Goal: Task Accomplishment & Management: Use online tool/utility

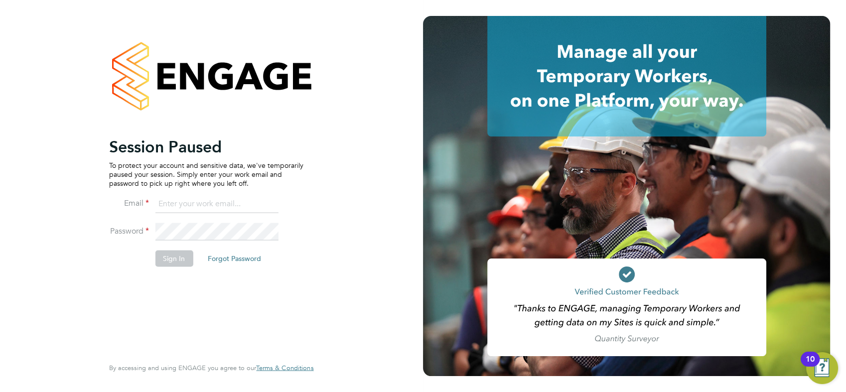
type input "chay.lee.wo@countrysidepartnerships.com"
click at [175, 251] on button "Sign In" at bounding box center [174, 259] width 38 height 16
click at [175, 256] on div "Sorry, we are having problems connecting to our services." at bounding box center [211, 196] width 423 height 392
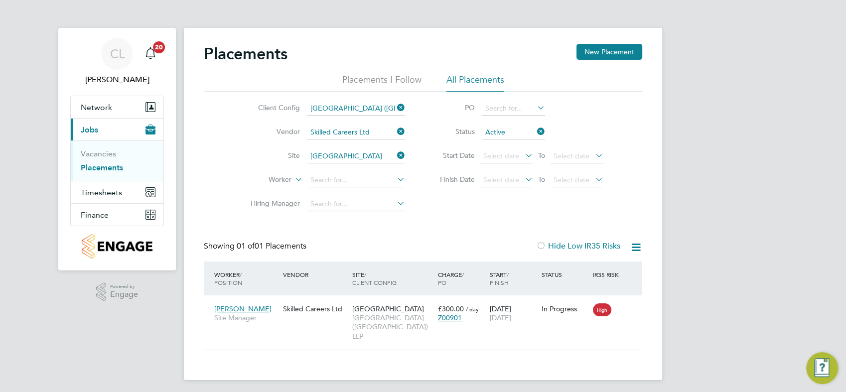
scroll to position [9, 47]
click at [395, 158] on icon at bounding box center [395, 155] width 0 height 14
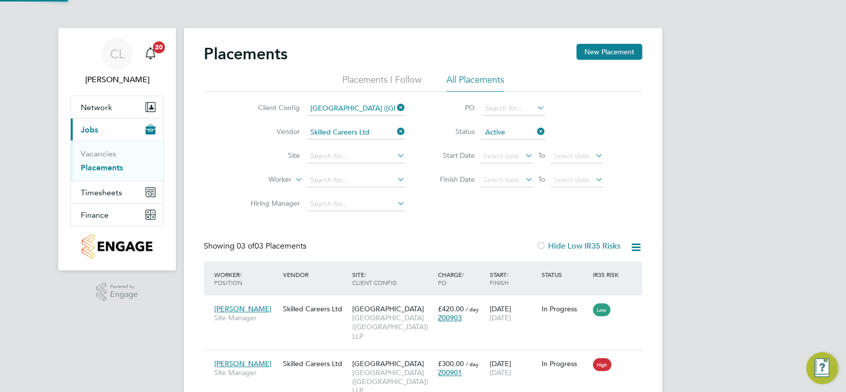
click at [395, 131] on icon at bounding box center [395, 132] width 0 height 14
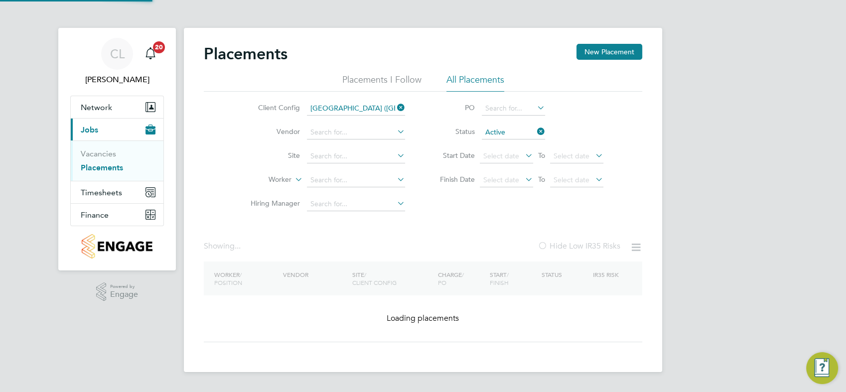
click at [532, 133] on li "Status Active" at bounding box center [516, 133] width 198 height 24
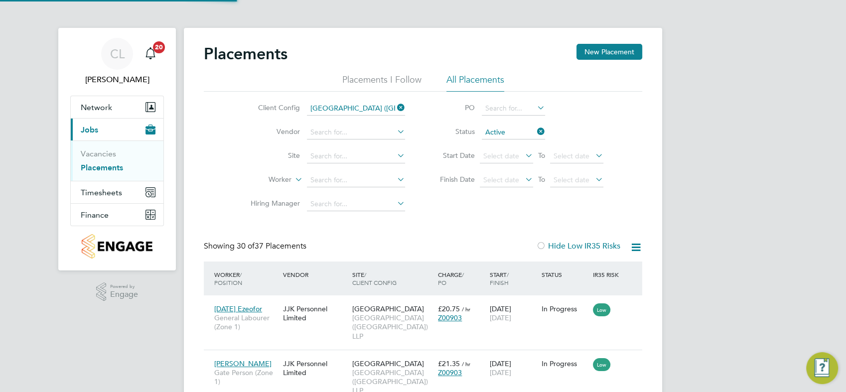
scroll to position [4, 4]
click at [461, 213] on div "Client Config Clapham Park (Metropolitan Countryside) LLP Vendor Site Worker Hi…" at bounding box center [423, 154] width 438 height 125
click at [111, 195] on span "Timesheets" at bounding box center [101, 192] width 41 height 9
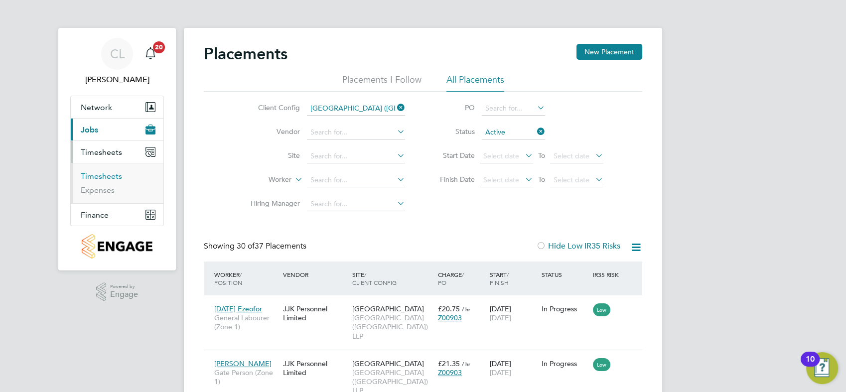
click at [109, 177] on link "Timesheets" at bounding box center [101, 175] width 41 height 9
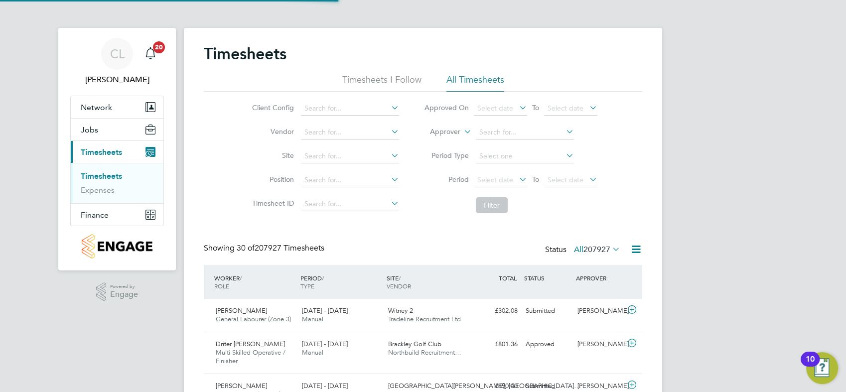
scroll to position [25, 86]
click at [506, 181] on span "Select date" at bounding box center [495, 179] width 36 height 9
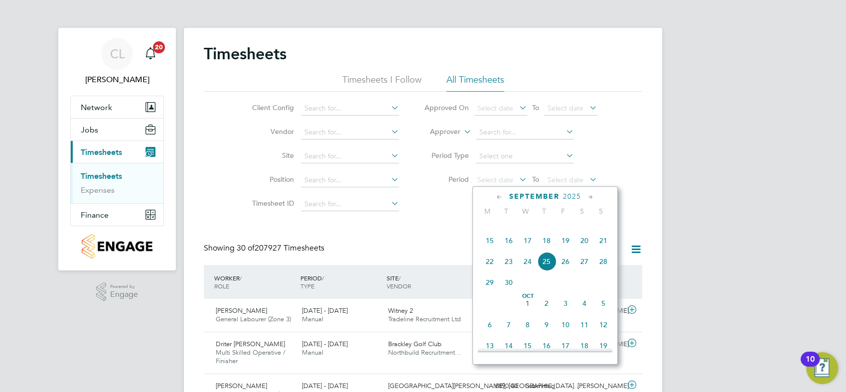
click at [498, 195] on icon at bounding box center [499, 197] width 9 height 11
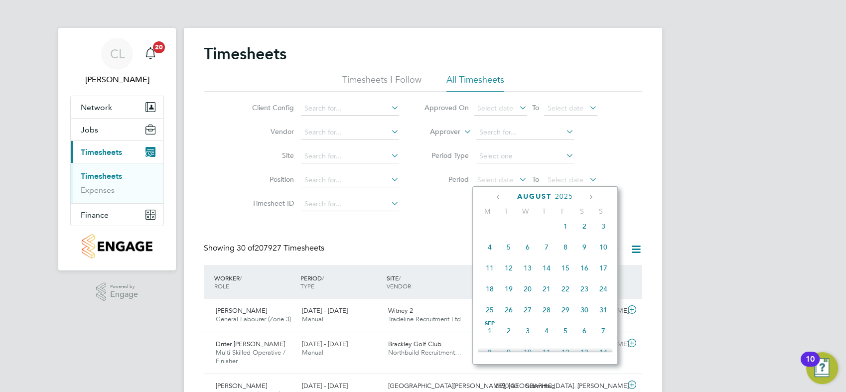
click at [599, 319] on span "31" at bounding box center [603, 309] width 19 height 19
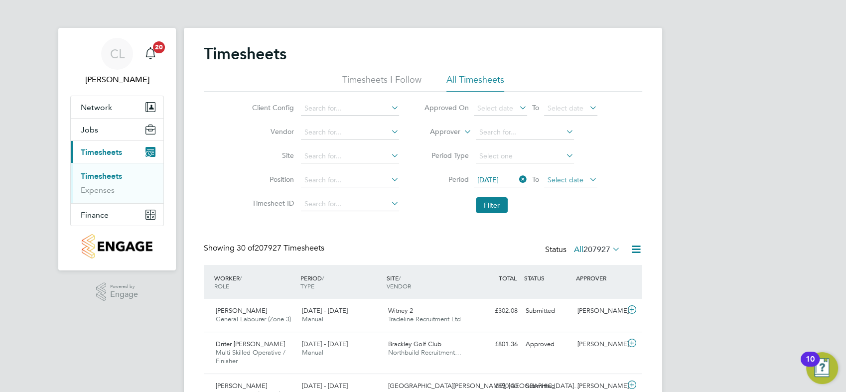
click at [575, 175] on span "Select date" at bounding box center [570, 180] width 53 height 13
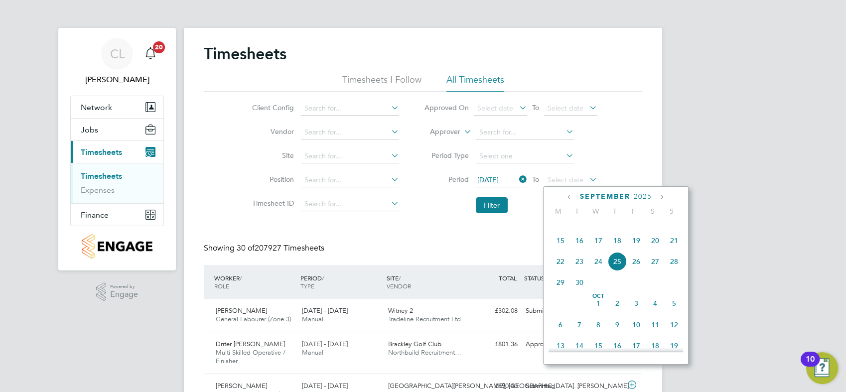
click at [617, 271] on span "25" at bounding box center [617, 261] width 19 height 19
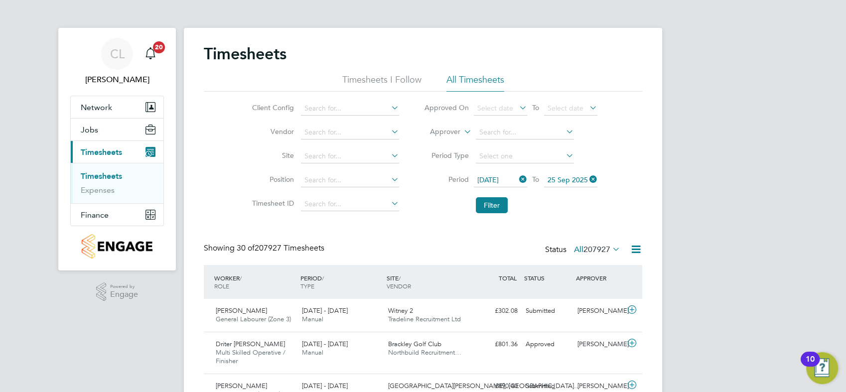
click at [389, 105] on icon at bounding box center [389, 108] width 0 height 14
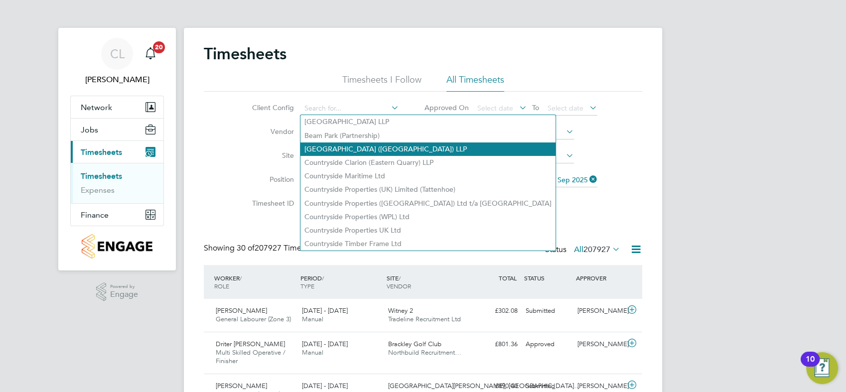
click at [392, 143] on li "Clapham Park (Metropolitan Countryside) LLP" at bounding box center [427, 148] width 255 height 13
type input "Clapham Park (Metropolitan Countryside) LLP"
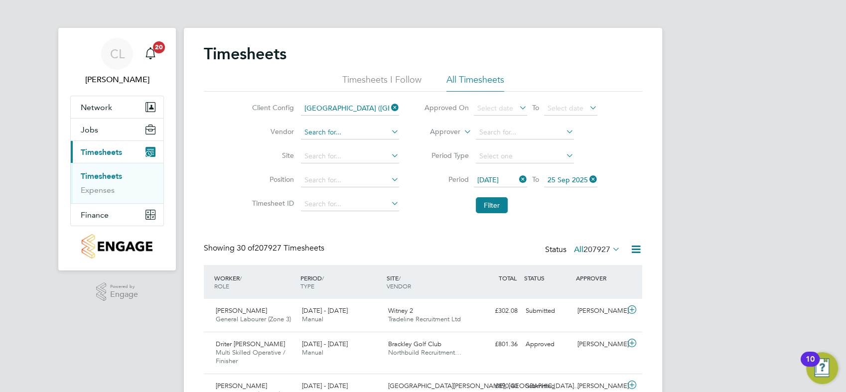
click at [341, 124] on li "Vendor" at bounding box center [324, 133] width 175 height 24
click at [339, 130] on input at bounding box center [350, 133] width 98 height 14
click at [334, 147] on b "Person" at bounding box center [329, 145] width 22 height 8
type input "JJK Personnel Limited"
click at [349, 154] on input at bounding box center [350, 156] width 98 height 14
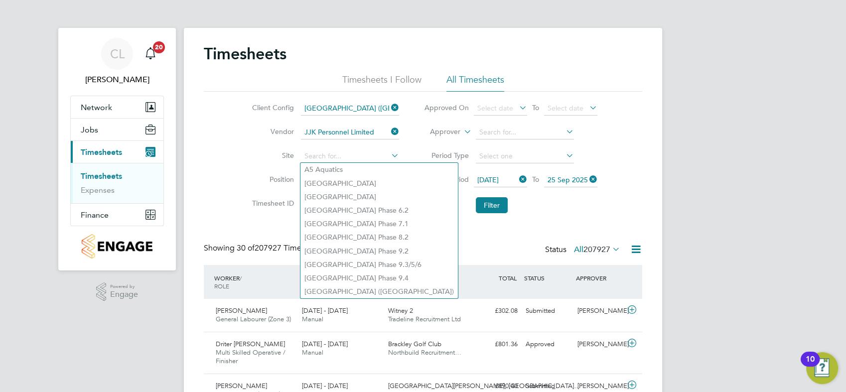
click at [431, 199] on li "Filter" at bounding box center [510, 205] width 198 height 26
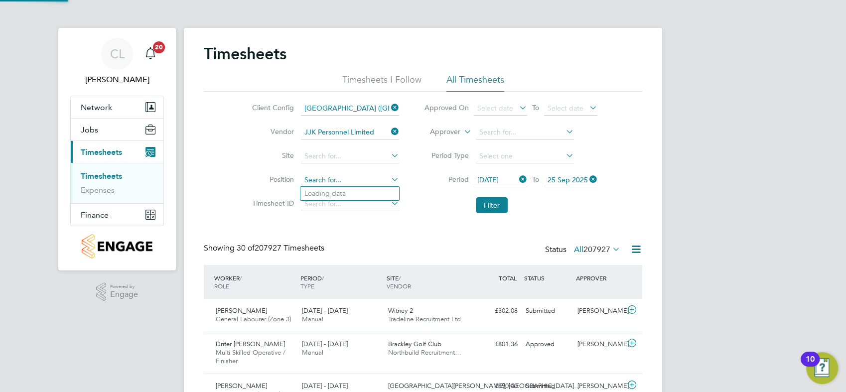
click at [346, 174] on input at bounding box center [350, 180] width 98 height 14
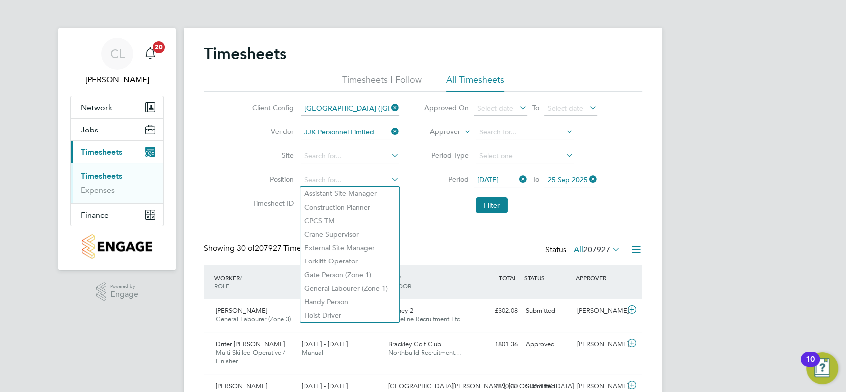
click at [441, 193] on li "Filter" at bounding box center [510, 205] width 198 height 26
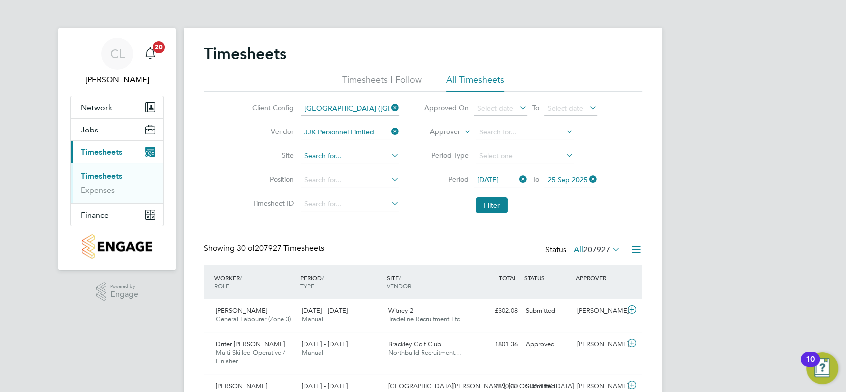
click at [366, 153] on input at bounding box center [350, 156] width 98 height 14
type input "Clapham Park C01"
click at [495, 200] on button "Filter" at bounding box center [492, 205] width 32 height 16
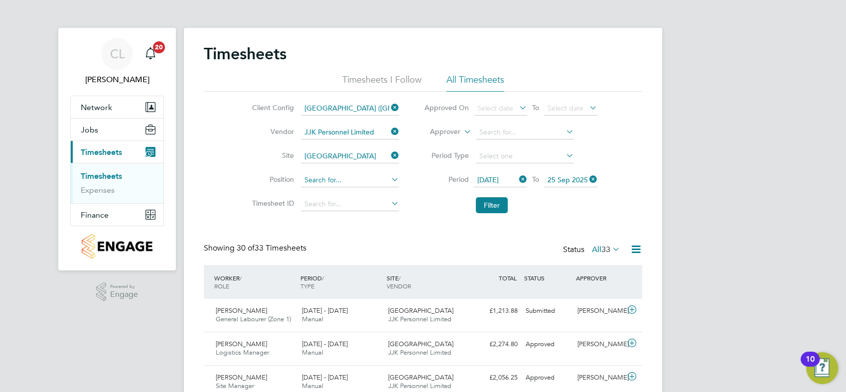
click at [360, 176] on input at bounding box center [350, 180] width 98 height 14
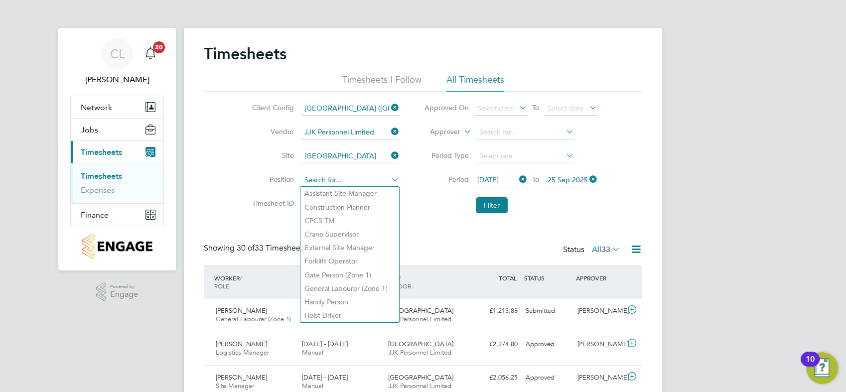
click at [339, 182] on input at bounding box center [350, 180] width 98 height 14
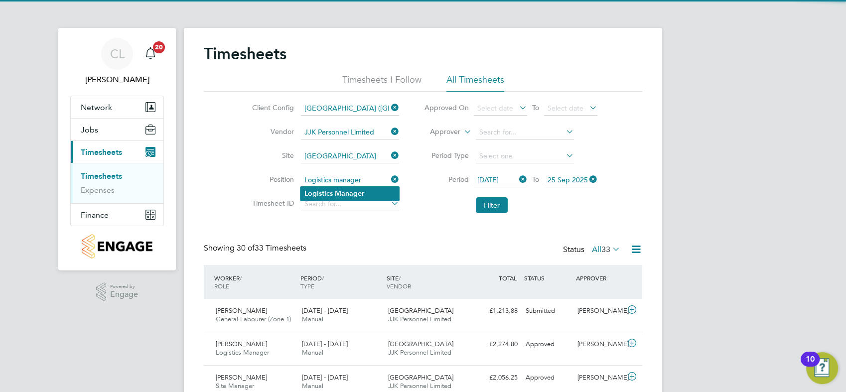
click at [343, 189] on b "Manager" at bounding box center [349, 193] width 29 height 8
type input "Logistics Manager"
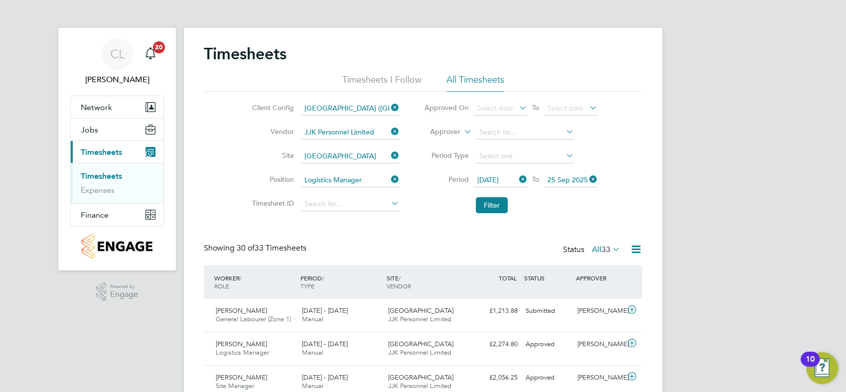
click at [494, 201] on button "Filter" at bounding box center [492, 205] width 32 height 16
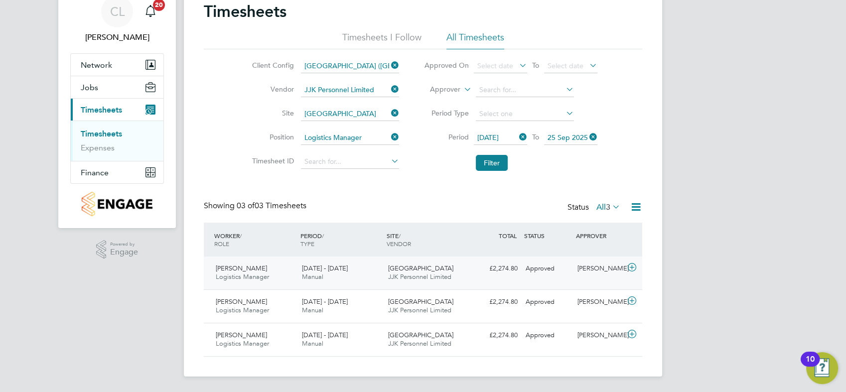
click at [475, 275] on div "£2,274.80 Approved" at bounding box center [496, 268] width 52 height 16
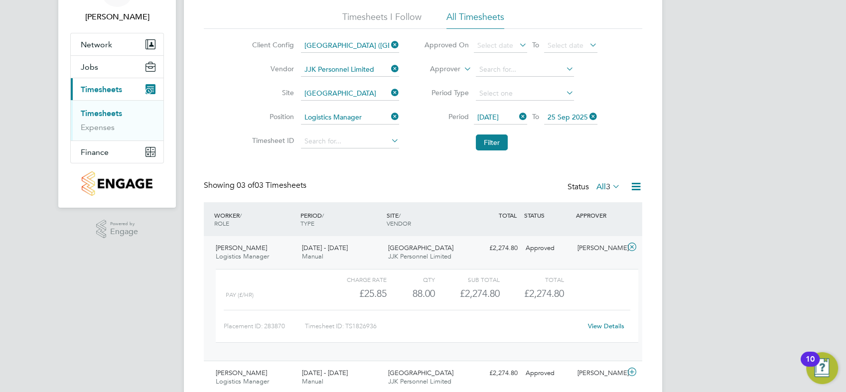
scroll to position [98, 0]
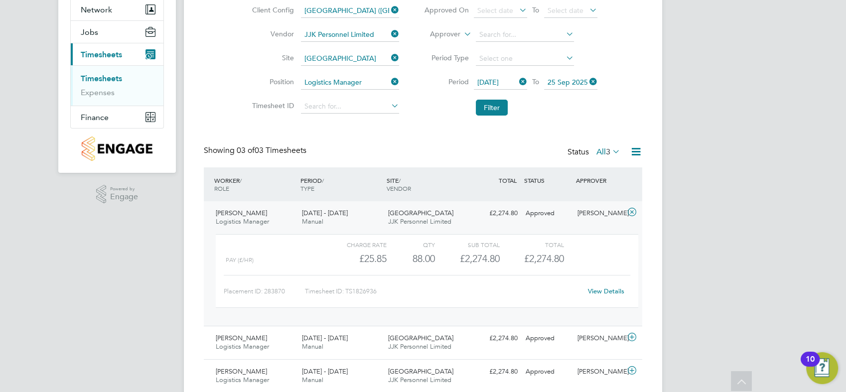
click at [602, 292] on link "View Details" at bounding box center [606, 291] width 36 height 8
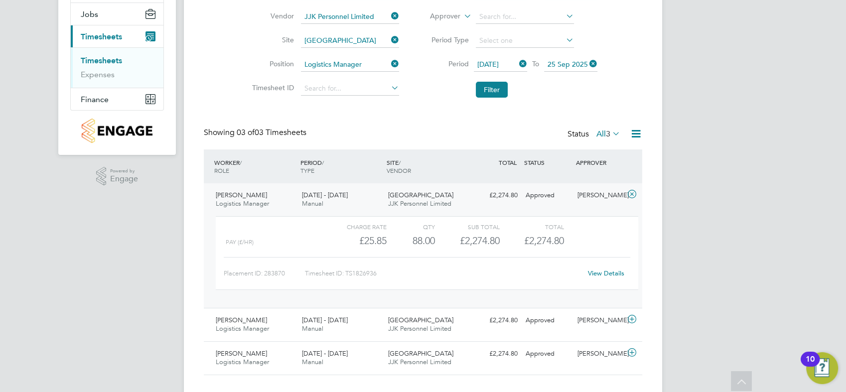
scroll to position [134, 0]
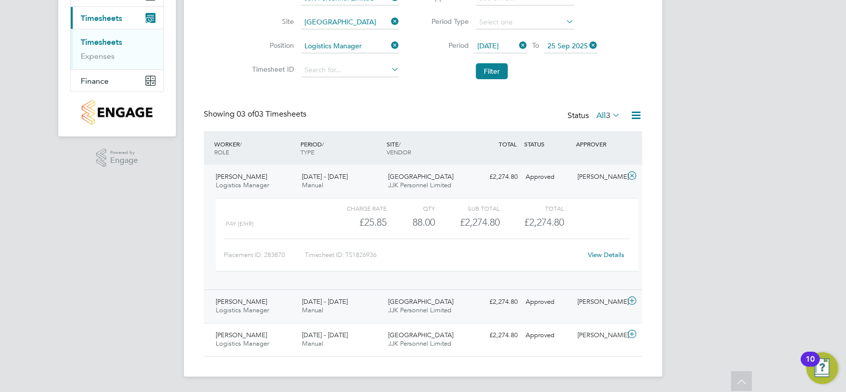
click at [616, 299] on div "Jonathan Convery" at bounding box center [599, 302] width 52 height 16
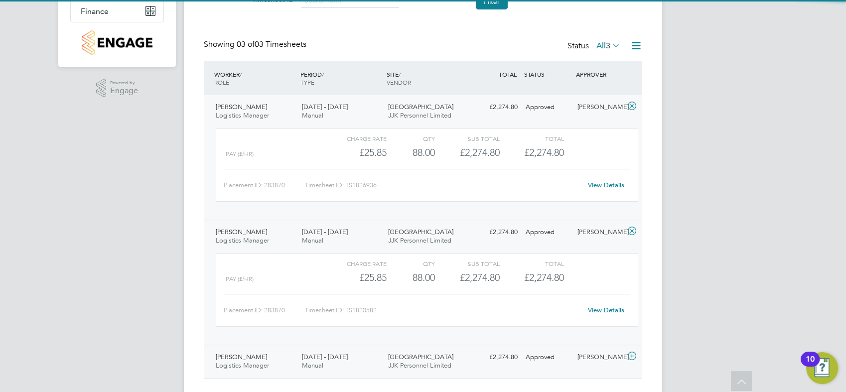
scroll to position [225, 0]
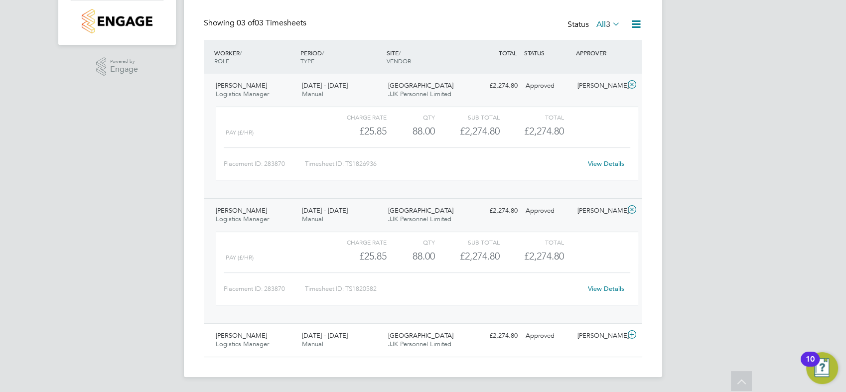
click at [610, 286] on link "View Details" at bounding box center [606, 288] width 36 height 8
click at [573, 334] on div "Adrian Iacob" at bounding box center [599, 336] width 52 height 16
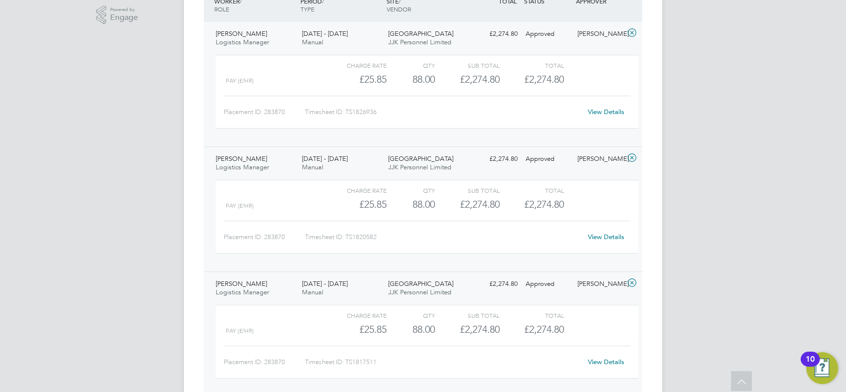
scroll to position [317, 0]
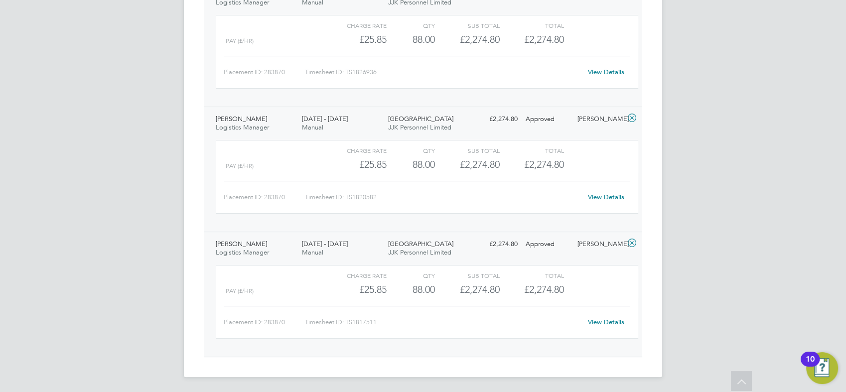
click at [615, 318] on link "View Details" at bounding box center [606, 322] width 36 height 8
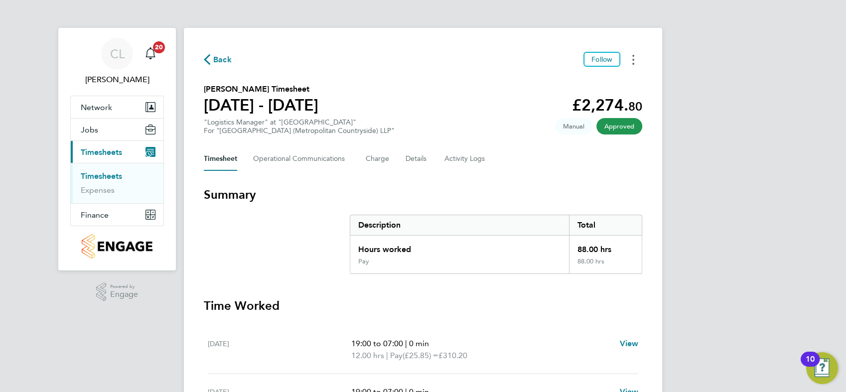
click at [634, 61] on button "Timesheets Menu" at bounding box center [633, 59] width 18 height 15
click at [571, 81] on link "Download timesheet" at bounding box center [582, 82] width 120 height 20
drag, startPoint x: 334, startPoint y: 104, endPoint x: 202, endPoint y: 105, distance: 132.5
click at [202, 105] on div "Back Follow David Muir's Timesheet 15 - 21 Sept 2025 £2,274. 80 "Logistics Mana…" at bounding box center [423, 382] width 478 height 708
copy h1 "15 - 21 Sept 2025"
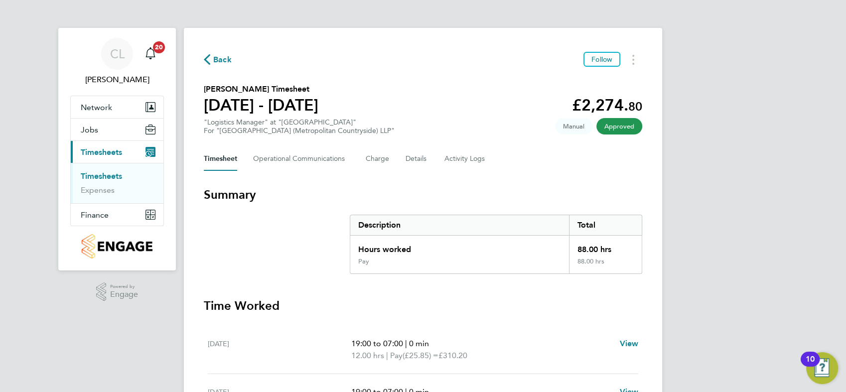
click at [286, 199] on h3 "Summary" at bounding box center [423, 195] width 438 height 16
click at [472, 156] on Logs-tab "Activity Logs" at bounding box center [465, 159] width 42 height 24
click at [633, 60] on circle "Timesheets Menu" at bounding box center [633, 60] width 2 height 2
click at [581, 80] on link "Download timesheet" at bounding box center [582, 82] width 120 height 20
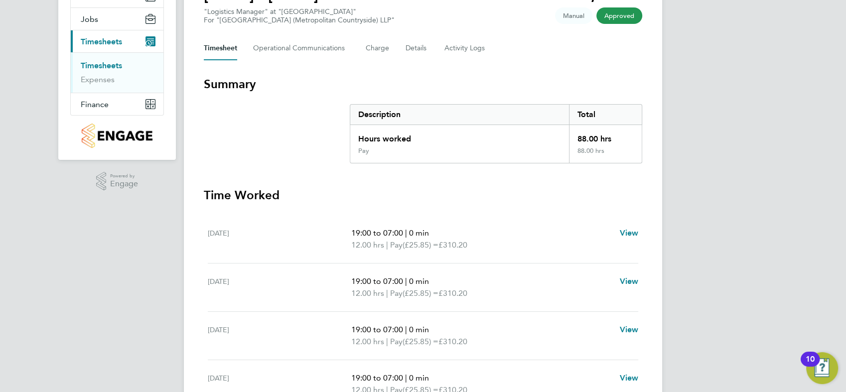
drag, startPoint x: 328, startPoint y: 207, endPoint x: 315, endPoint y: 171, distance: 38.1
click at [321, 184] on section "Summary Description Total Hours worked 88.00 hrs Pay 88.00 hrs Time Worked Mon …" at bounding box center [423, 338] width 438 height 525
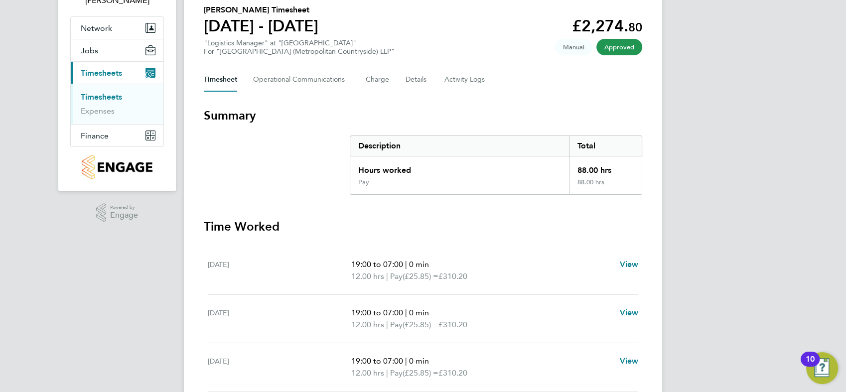
scroll to position [0, 0]
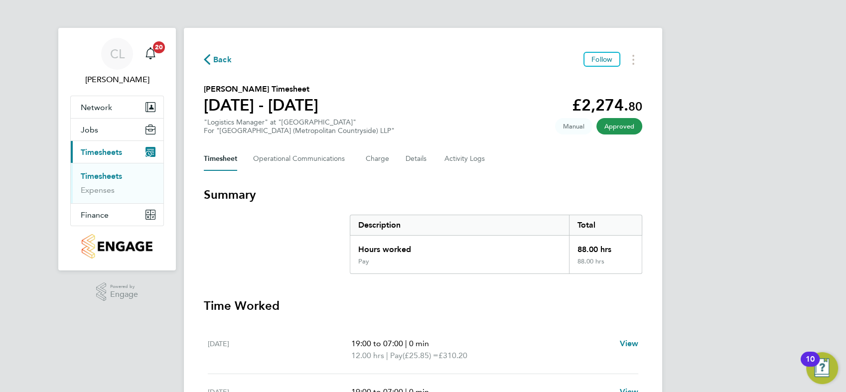
drag, startPoint x: 340, startPoint y: 110, endPoint x: 204, endPoint y: 108, distance: 135.5
click at [204, 108] on section "David Muir's Timesheet 08 - 14 Sept 2025 £2,274. 80 "Logistics Manager" at "Cla…" at bounding box center [423, 109] width 438 height 52
copy h1 "08 - 14 Sept 2025"
drag, startPoint x: 448, startPoint y: 49, endPoint x: 420, endPoint y: 0, distance: 56.9
click at [448, 49] on div "Back Follow David Muir's Timesheet 08 - 14 Sept 2025 £2,274. 80 "Logistics Mana…" at bounding box center [423, 382] width 478 height 708
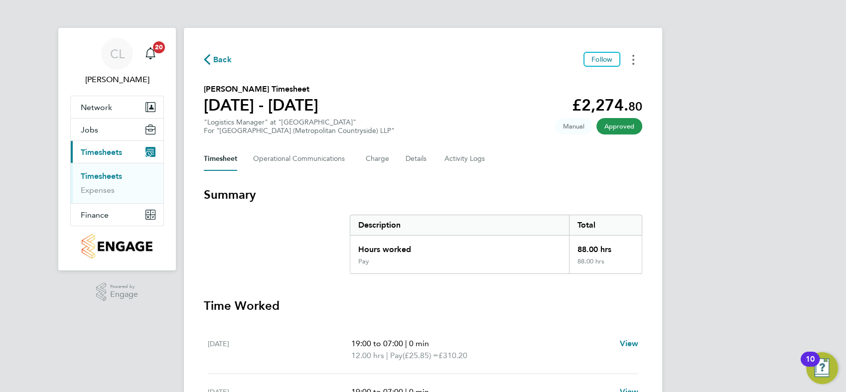
click at [635, 59] on button "Timesheets Menu" at bounding box center [633, 59] width 18 height 15
click at [586, 84] on link "Download timesheet" at bounding box center [582, 82] width 120 height 20
click at [446, 61] on div "Back Follow" at bounding box center [423, 59] width 438 height 15
drag, startPoint x: 339, startPoint y: 107, endPoint x: 195, endPoint y: 103, distance: 144.0
click at [195, 103] on div "Back Follow [PERSON_NAME] Timesheet [DATE] - [DATE] £2,274. 80 "Logistics Manag…" at bounding box center [423, 382] width 478 height 708
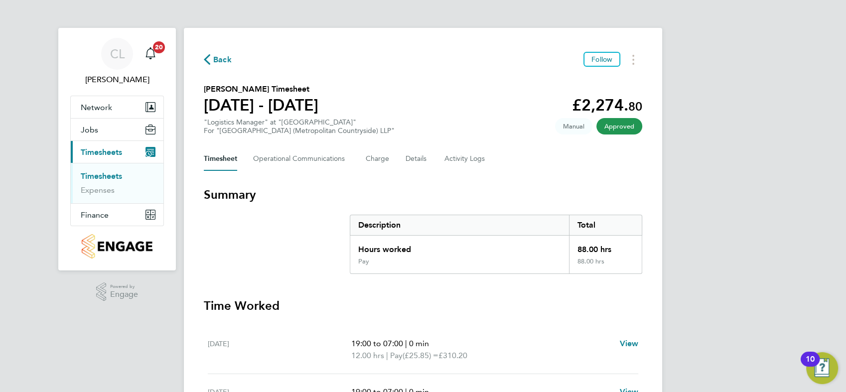
copy h1 "[DATE] - [DATE]"
